Goal: Task Accomplishment & Management: Manage account settings

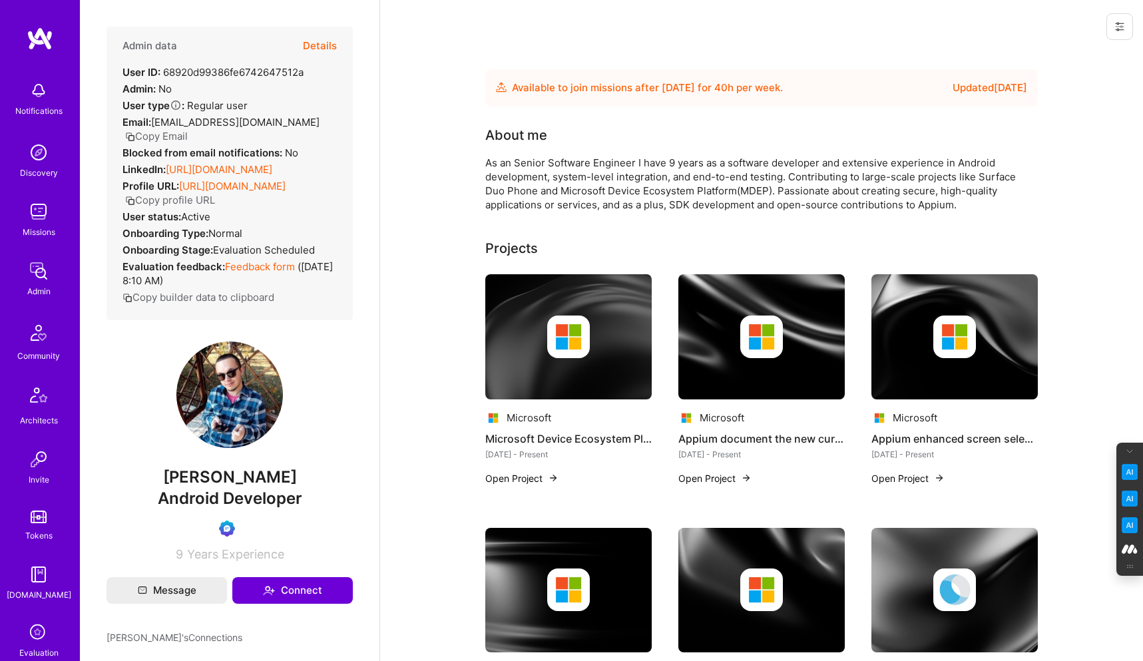
click at [1115, 28] on icon at bounding box center [1119, 26] width 11 height 11
click at [1053, 53] on button "Login as Mihai" at bounding box center [1062, 57] width 140 height 34
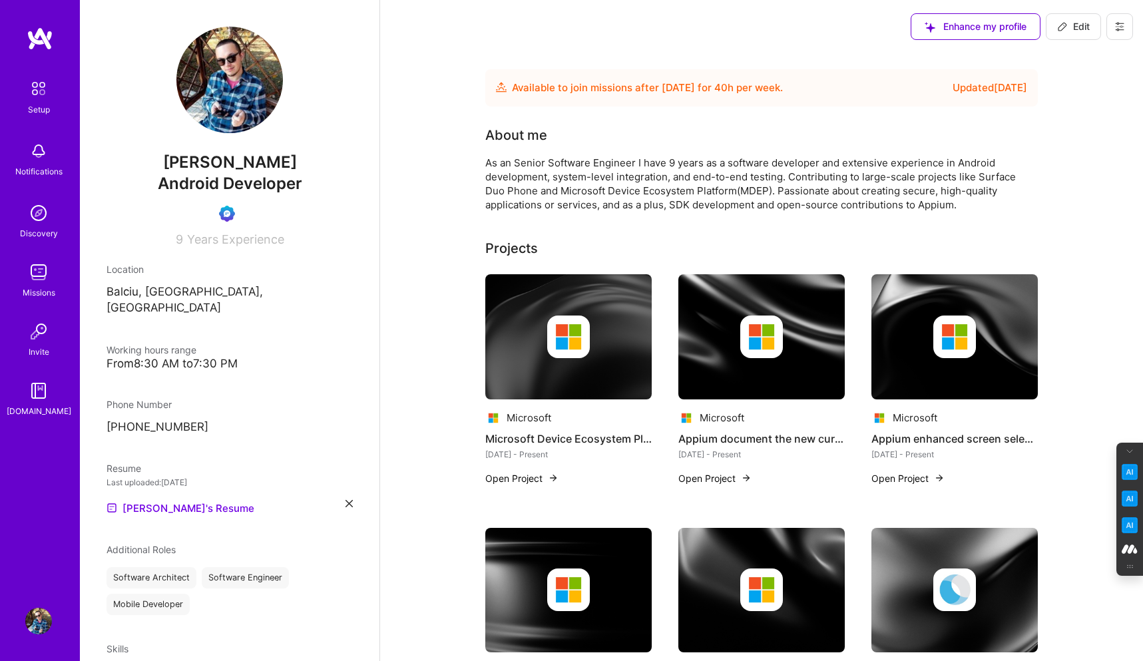
click at [39, 157] on img at bounding box center [38, 151] width 27 height 27
